Goal: Book appointment/travel/reservation

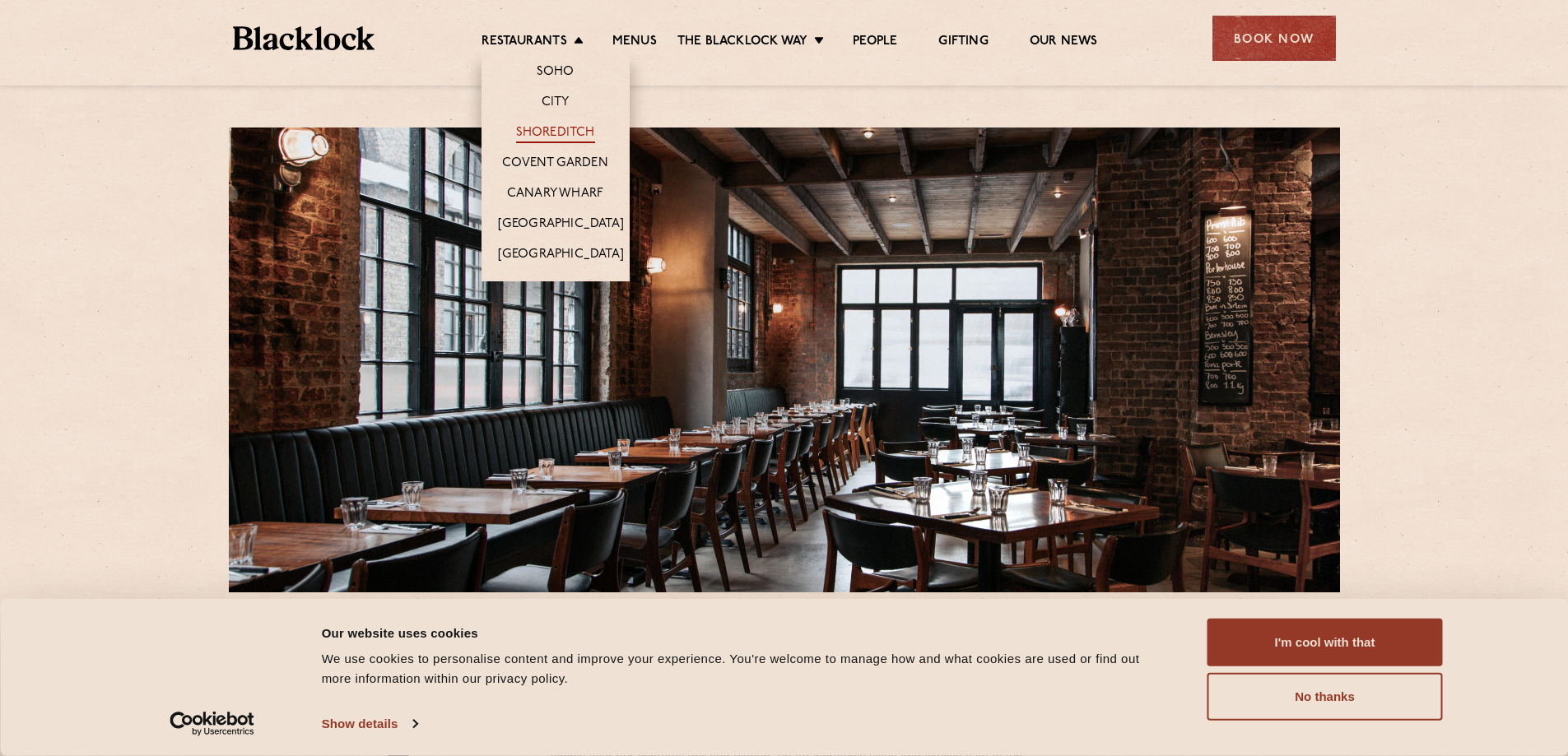
click at [567, 131] on link "Shoreditch" at bounding box center [556, 134] width 79 height 18
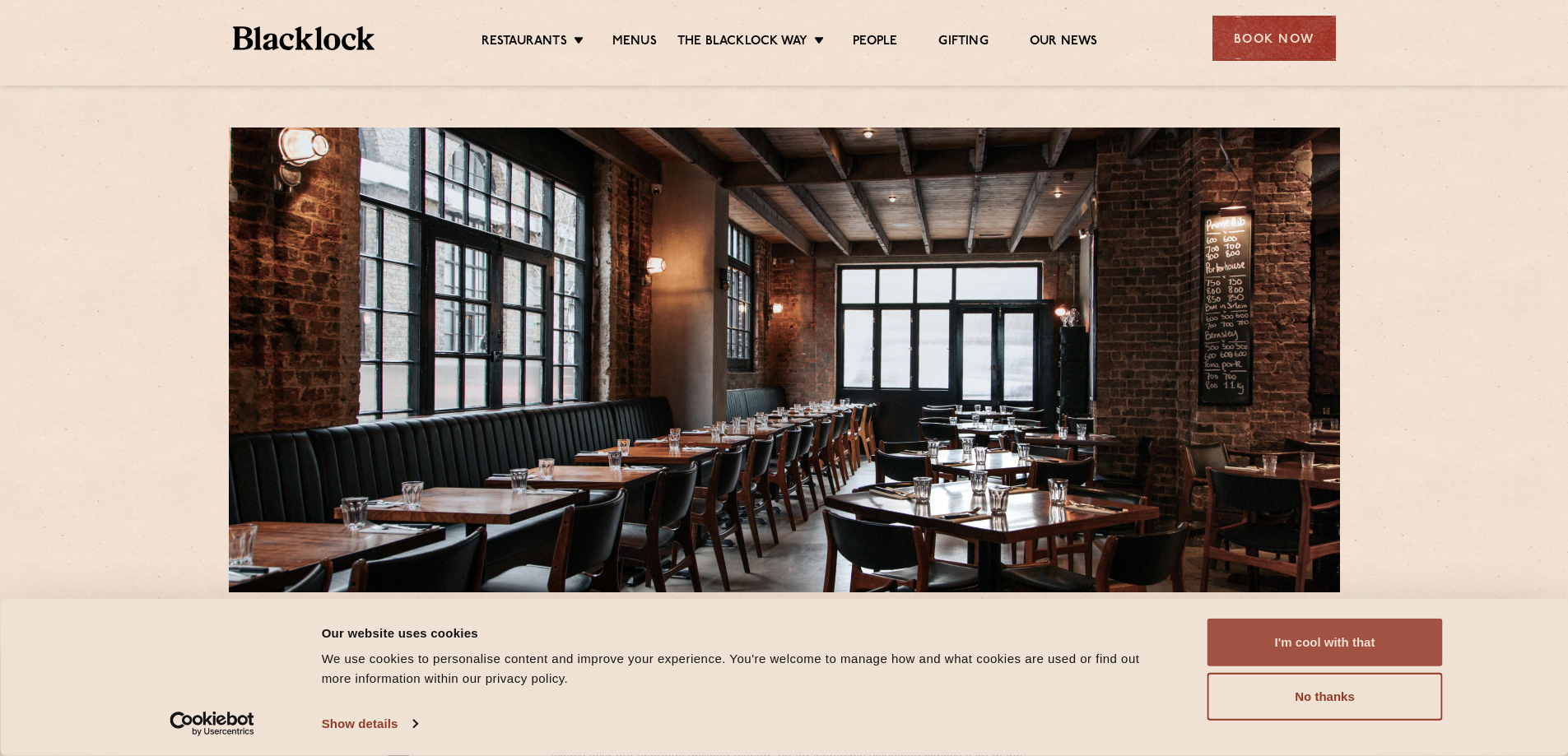
click at [1345, 653] on button "I'm cool with that" at bounding box center [1325, 642] width 235 height 48
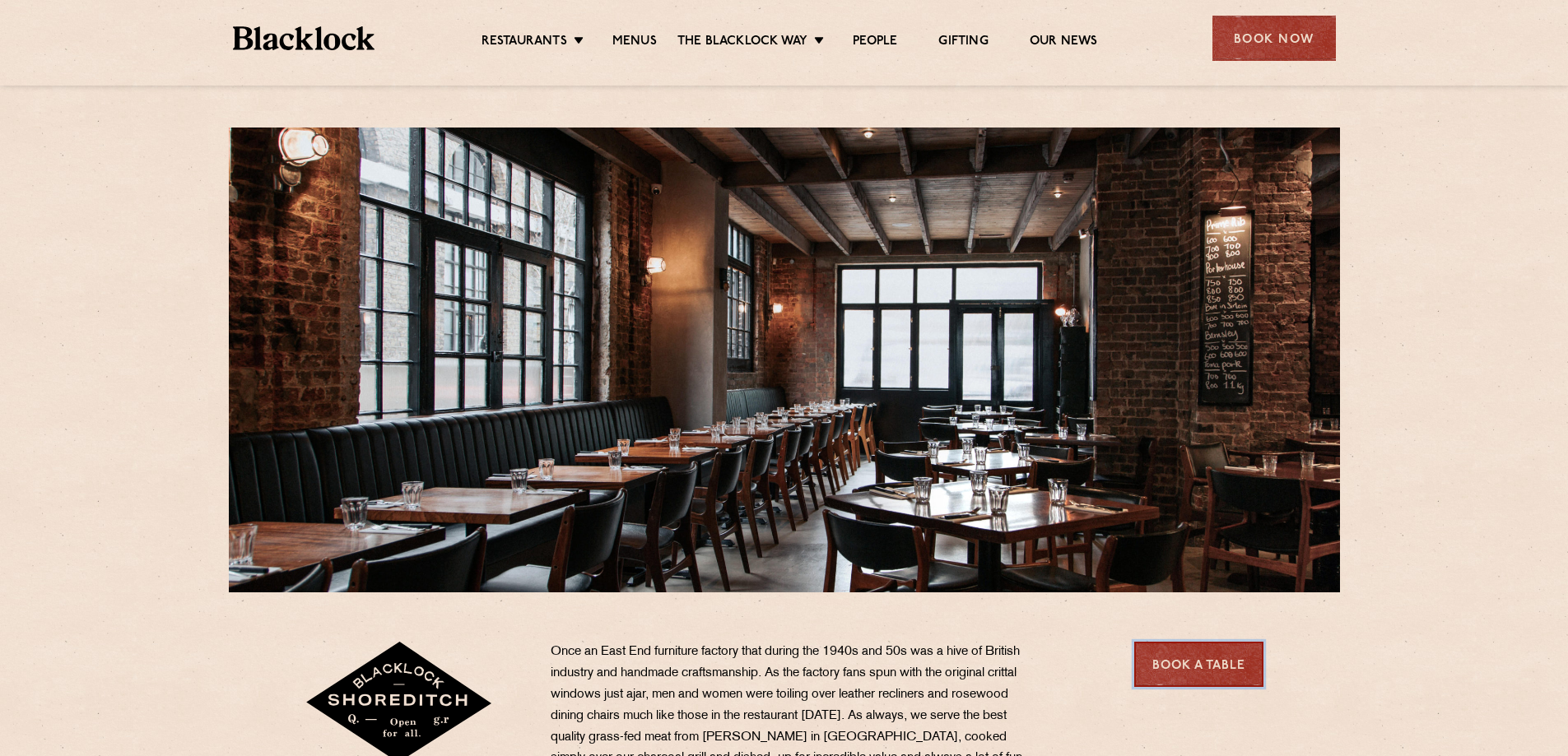
click at [1203, 673] on link "Book a Table" at bounding box center [1198, 665] width 129 height 45
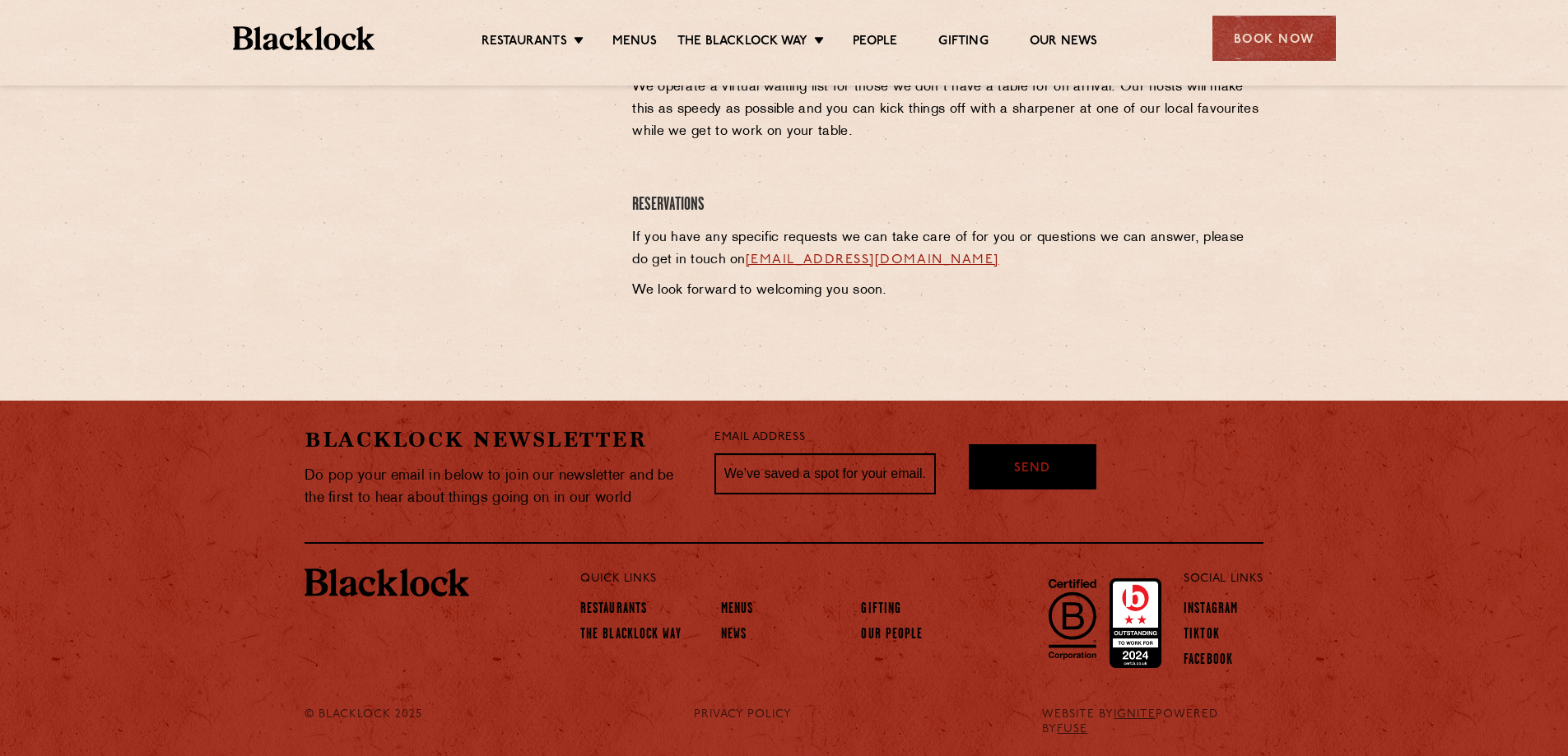
scroll to position [800, 0]
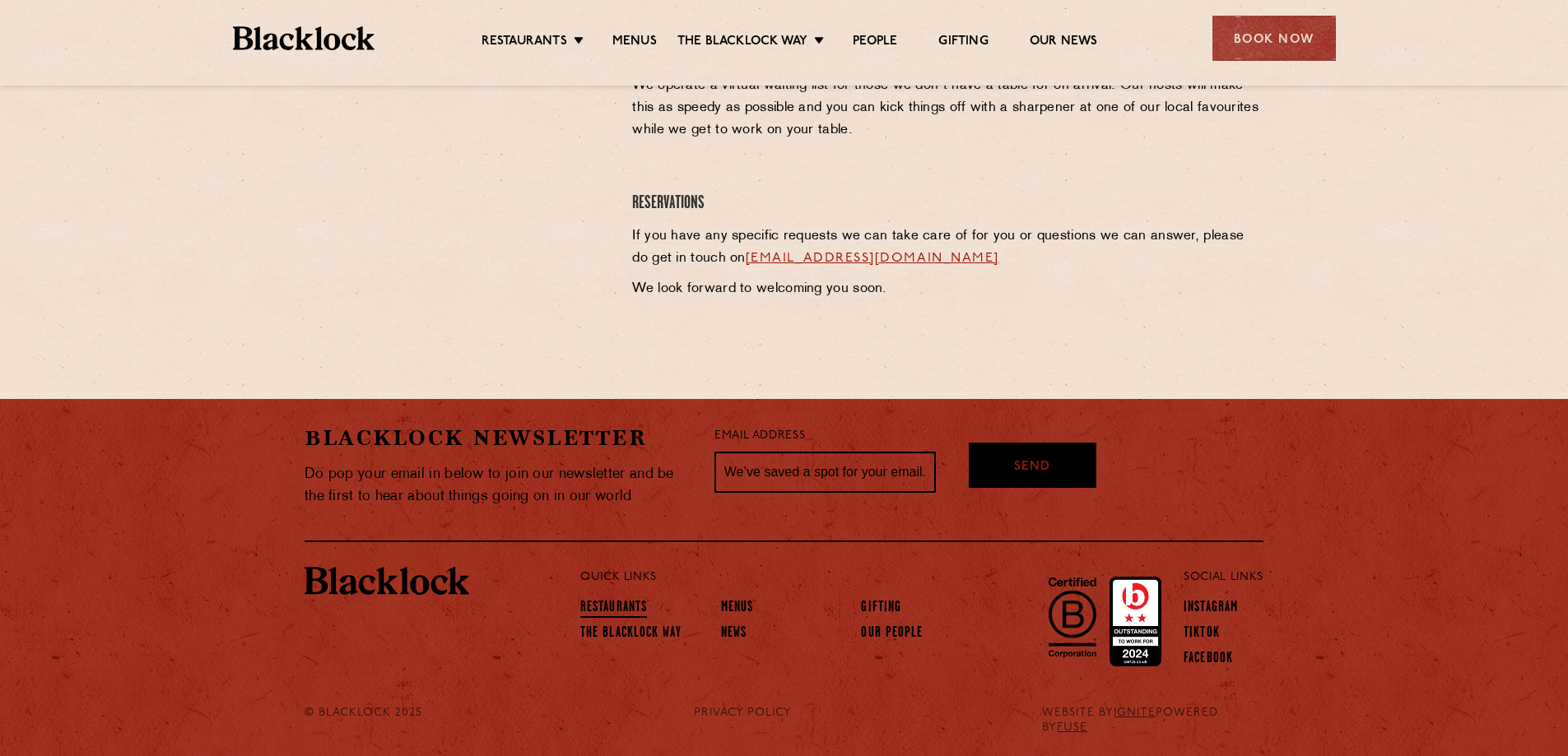
click at [624, 608] on link "Restaurants" at bounding box center [614, 609] width 67 height 18
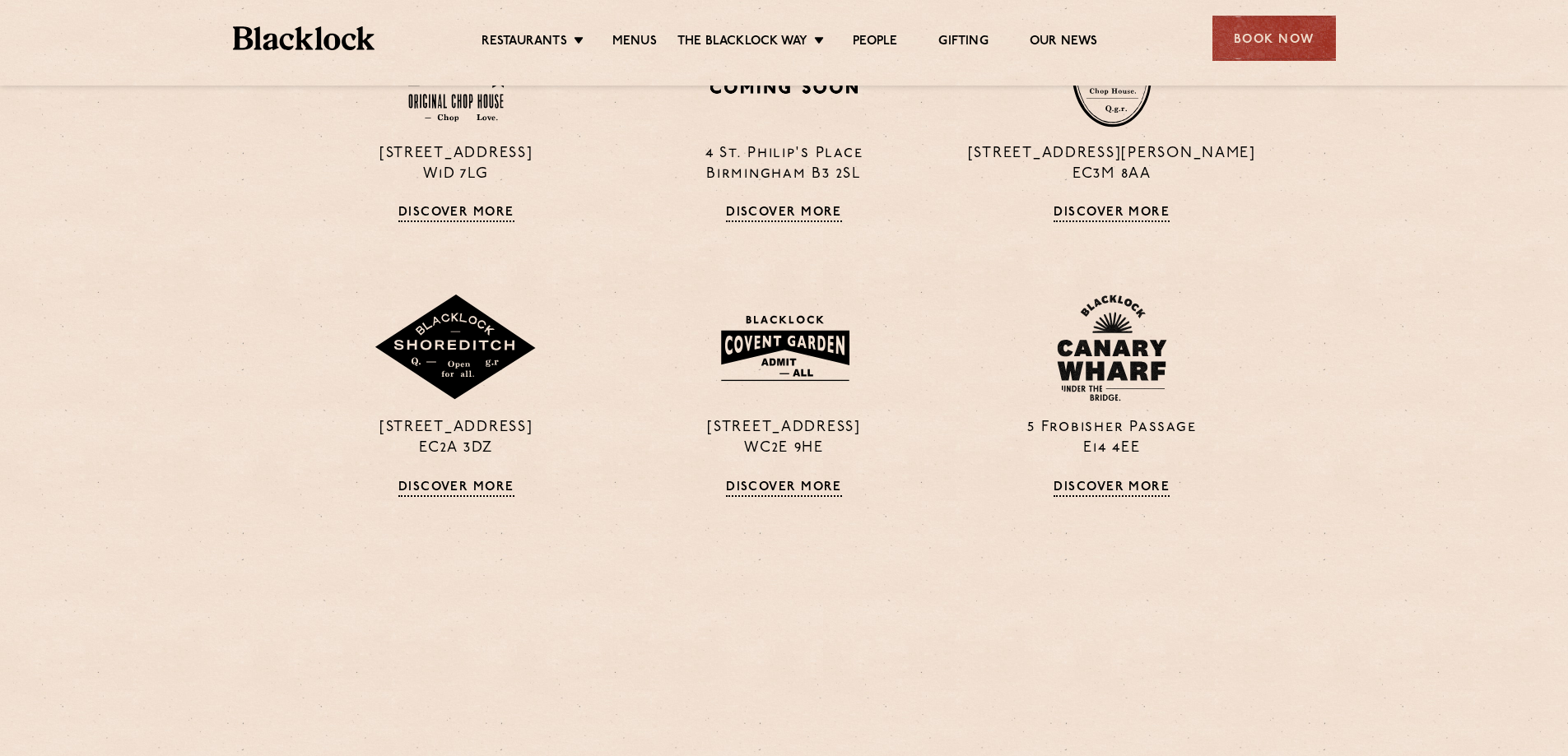
scroll to position [823, 0]
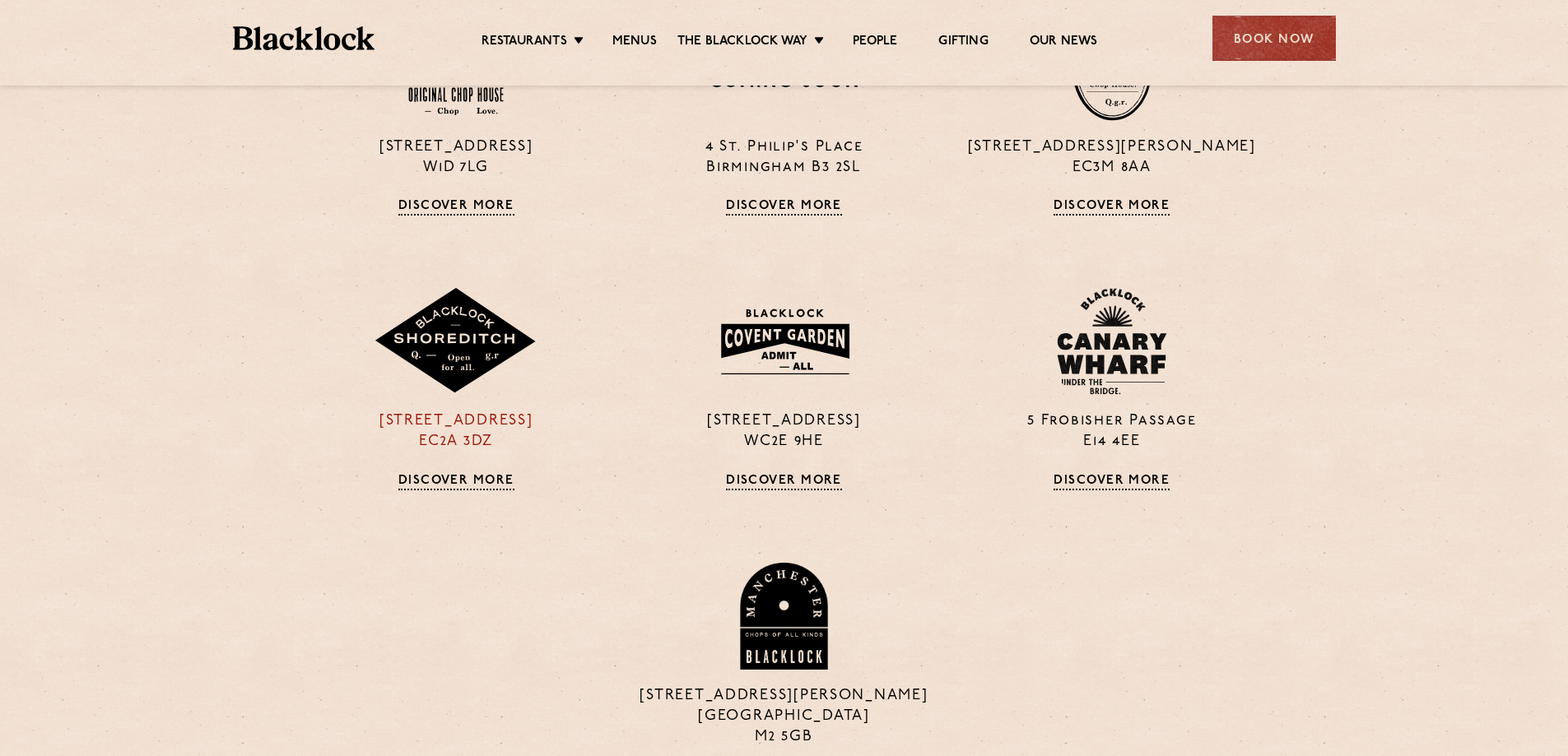
click at [456, 364] on img at bounding box center [455, 341] width 164 height 107
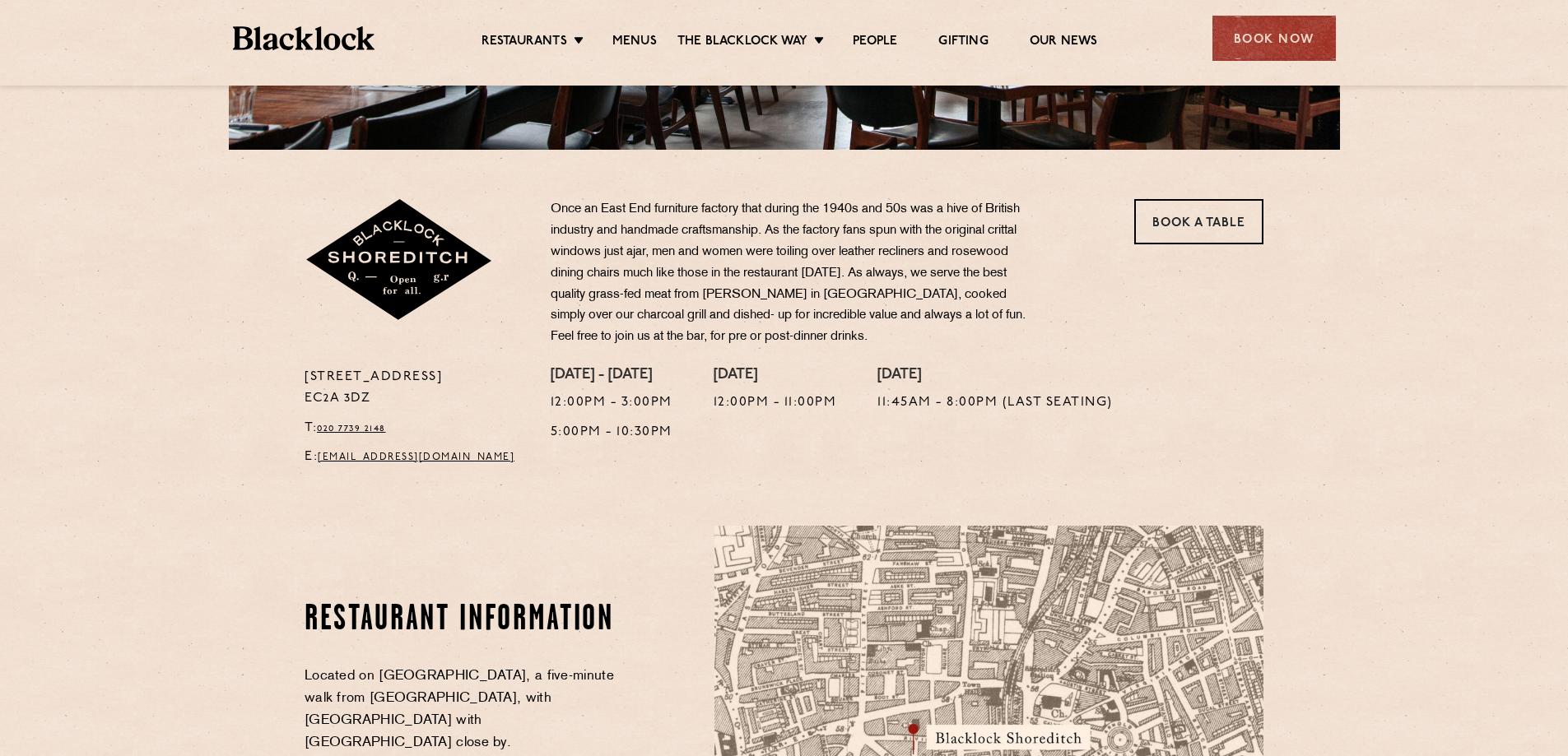
scroll to position [494, 0]
